Goal: Answer question/provide support

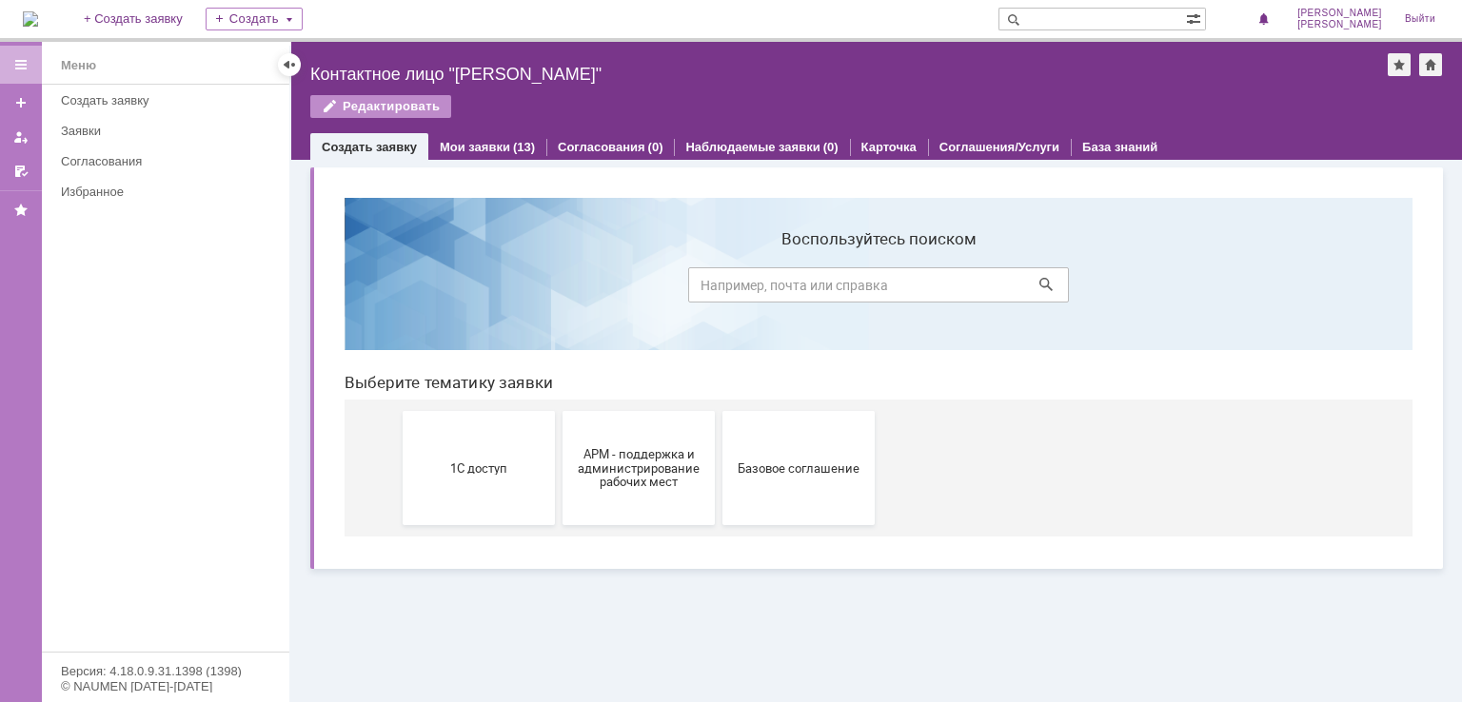
drag, startPoint x: 481, startPoint y: 583, endPoint x: 479, endPoint y: 574, distance: 9.7
click at [481, 583] on div "Витрина услуг" at bounding box center [876, 431] width 1171 height 542
click at [494, 138] on div "Мои заявки (13)" at bounding box center [487, 147] width 118 height 28
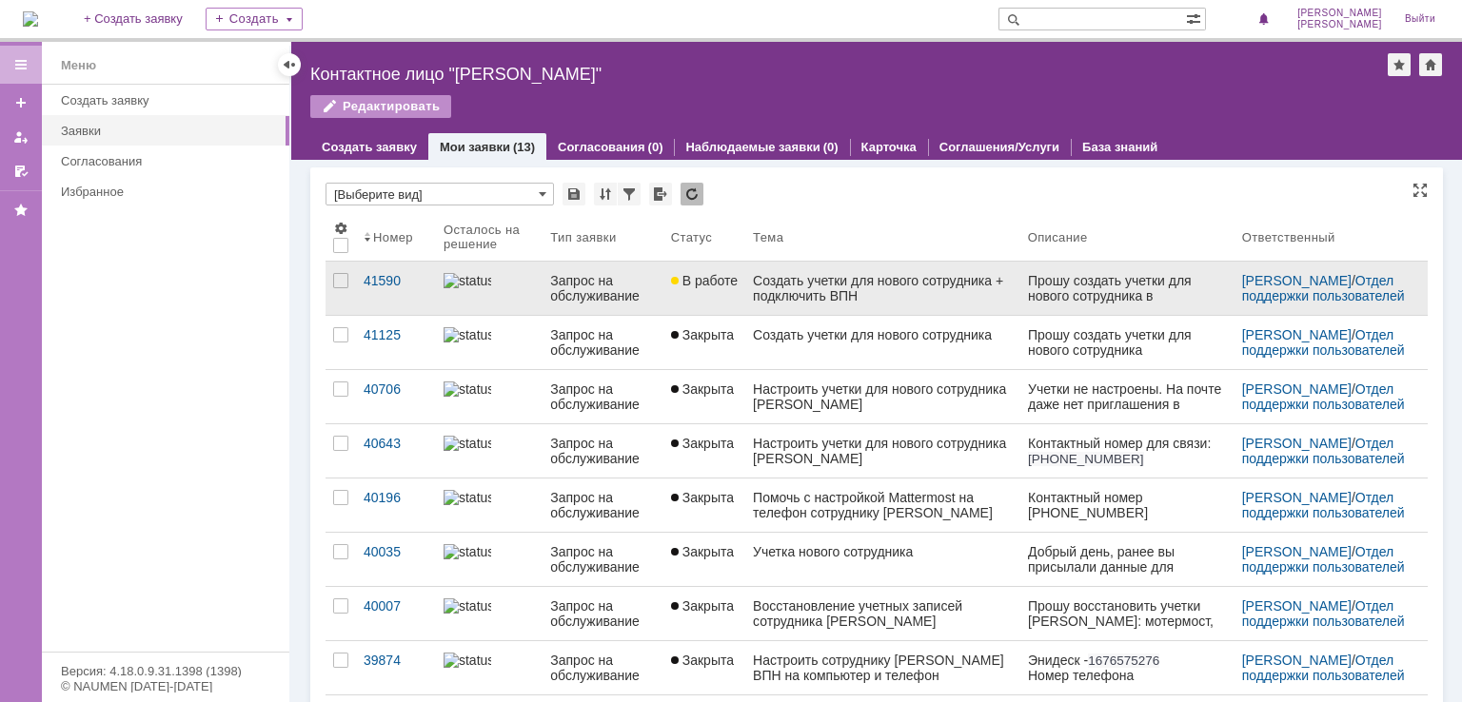
click at [621, 287] on div "Запрос на обслуживание" at bounding box center [602, 288] width 105 height 30
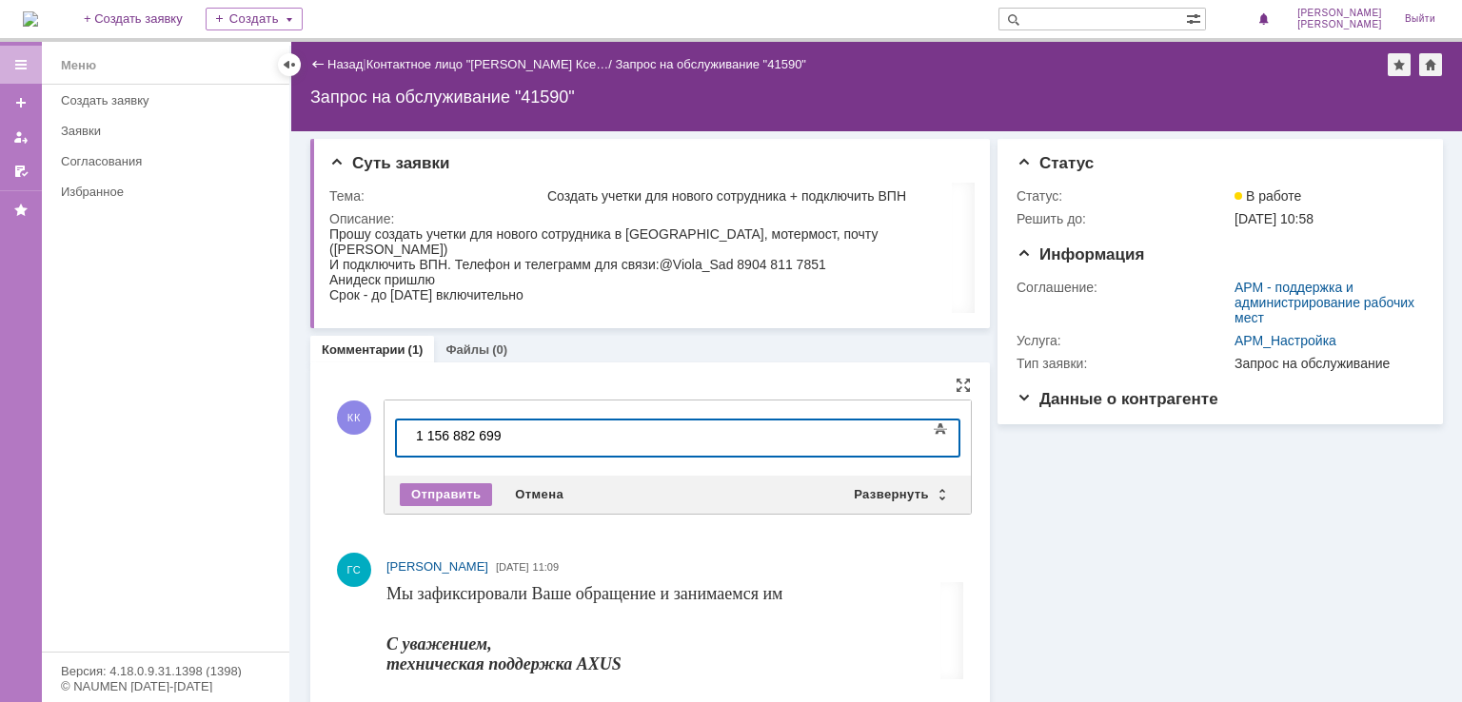
scroll to position [178, 6]
click at [457, 492] on div "Отправить" at bounding box center [446, 494] width 92 height 23
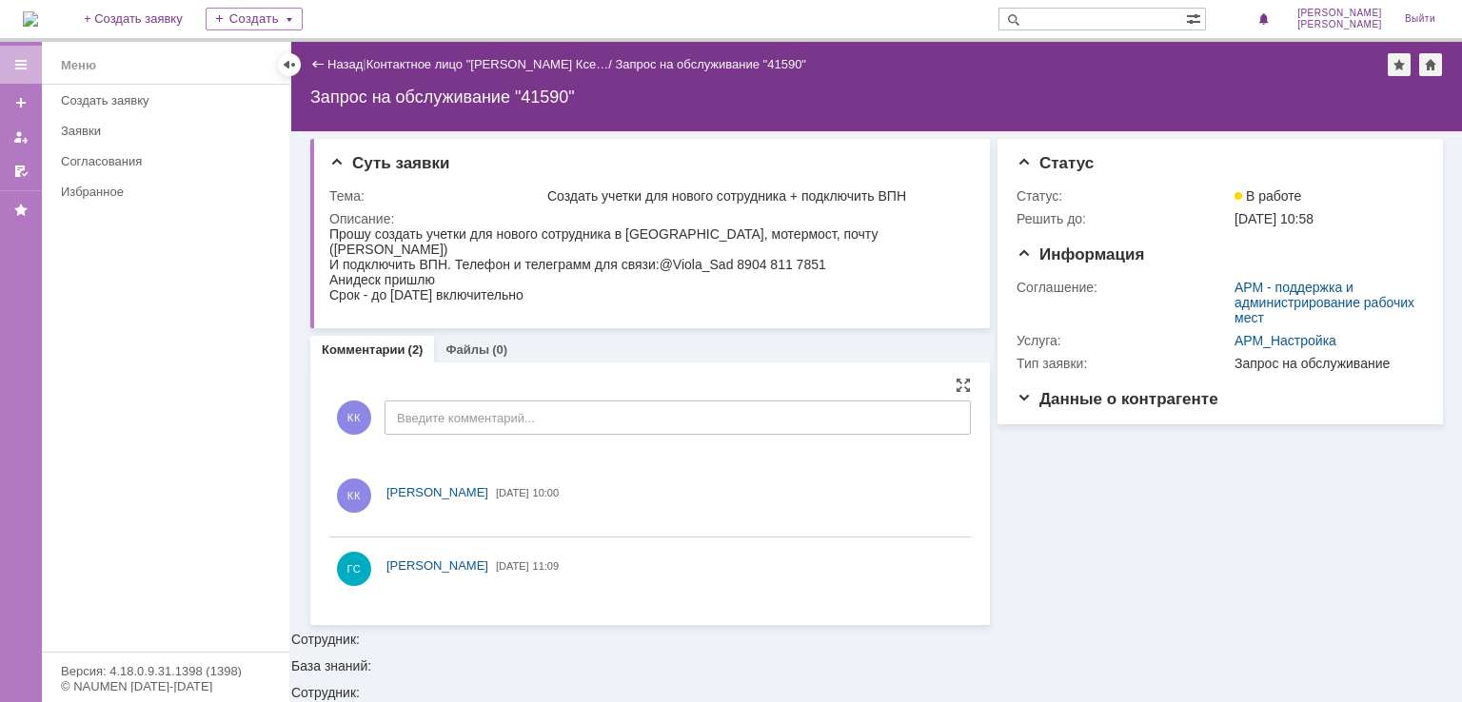
scroll to position [0, 0]
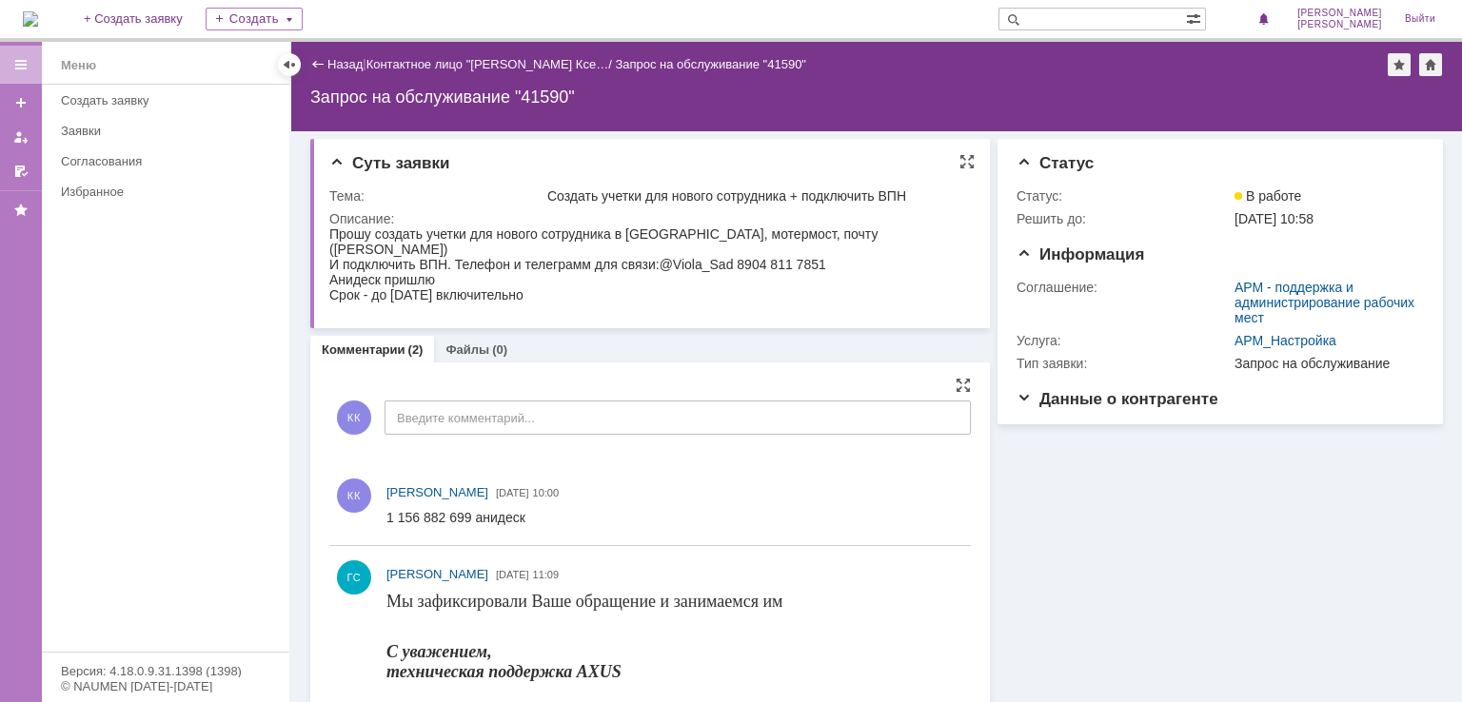
click at [908, 294] on div "Прошу создать учетки для нового сотрудника в [GEOGRAPHIC_DATA], мотермост, почт…" at bounding box center [643, 265] width 629 height 76
